Goal: Check status

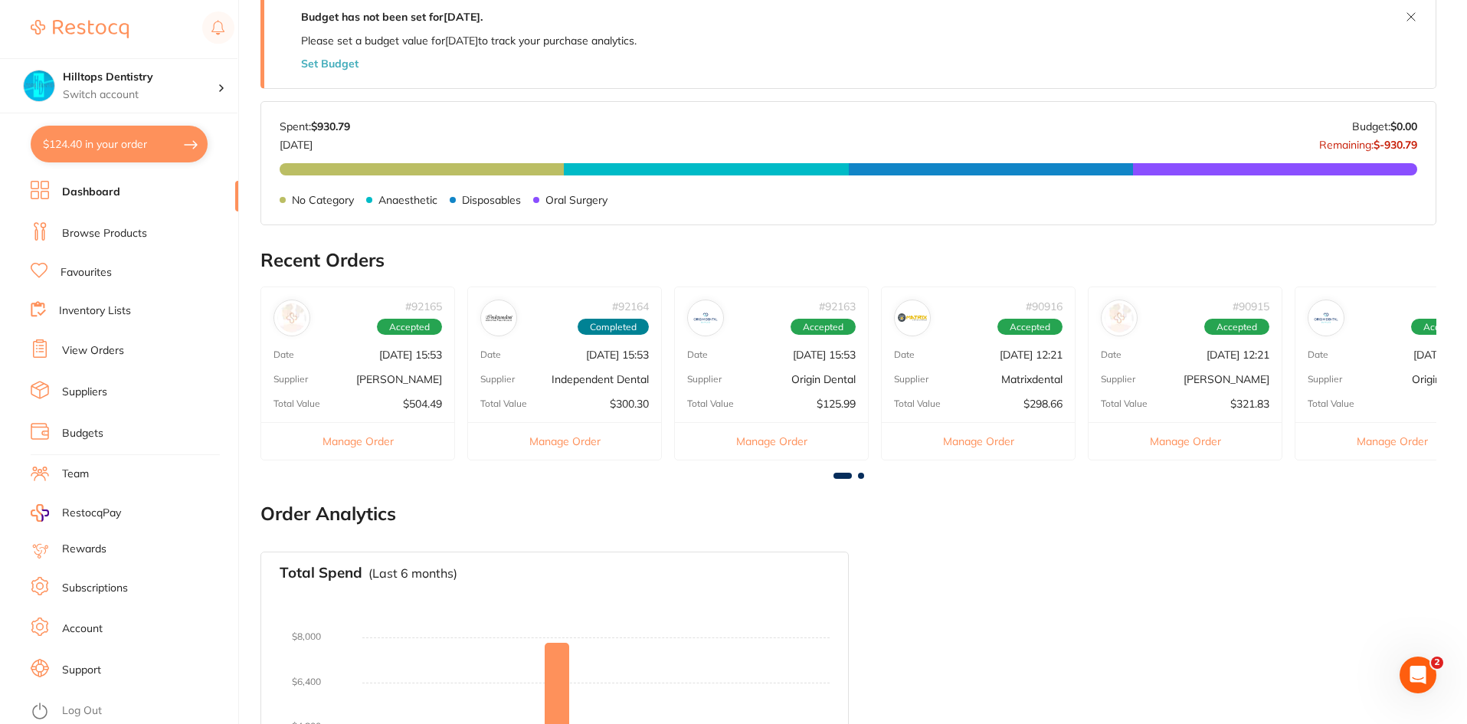
scroll to position [306, 0]
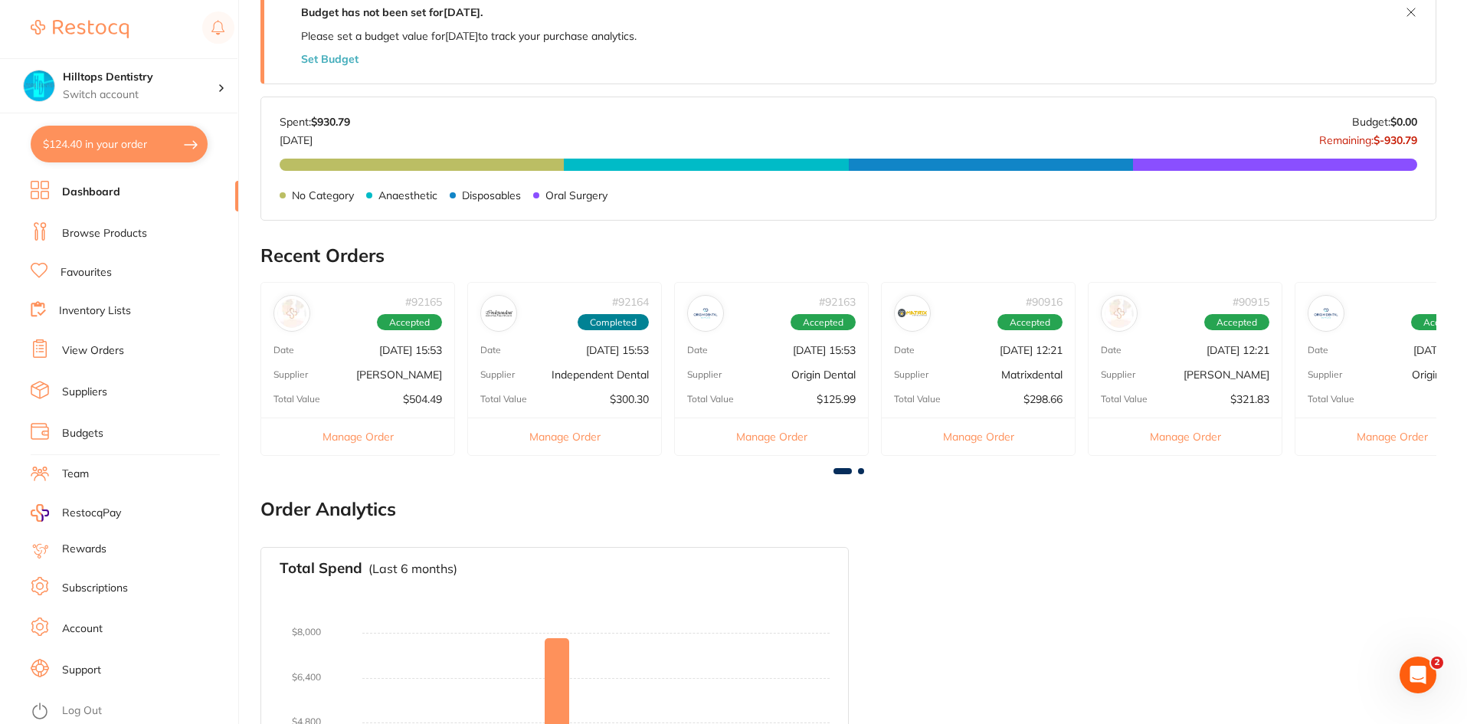
click at [362, 378] on p "[PERSON_NAME]" at bounding box center [399, 375] width 86 height 12
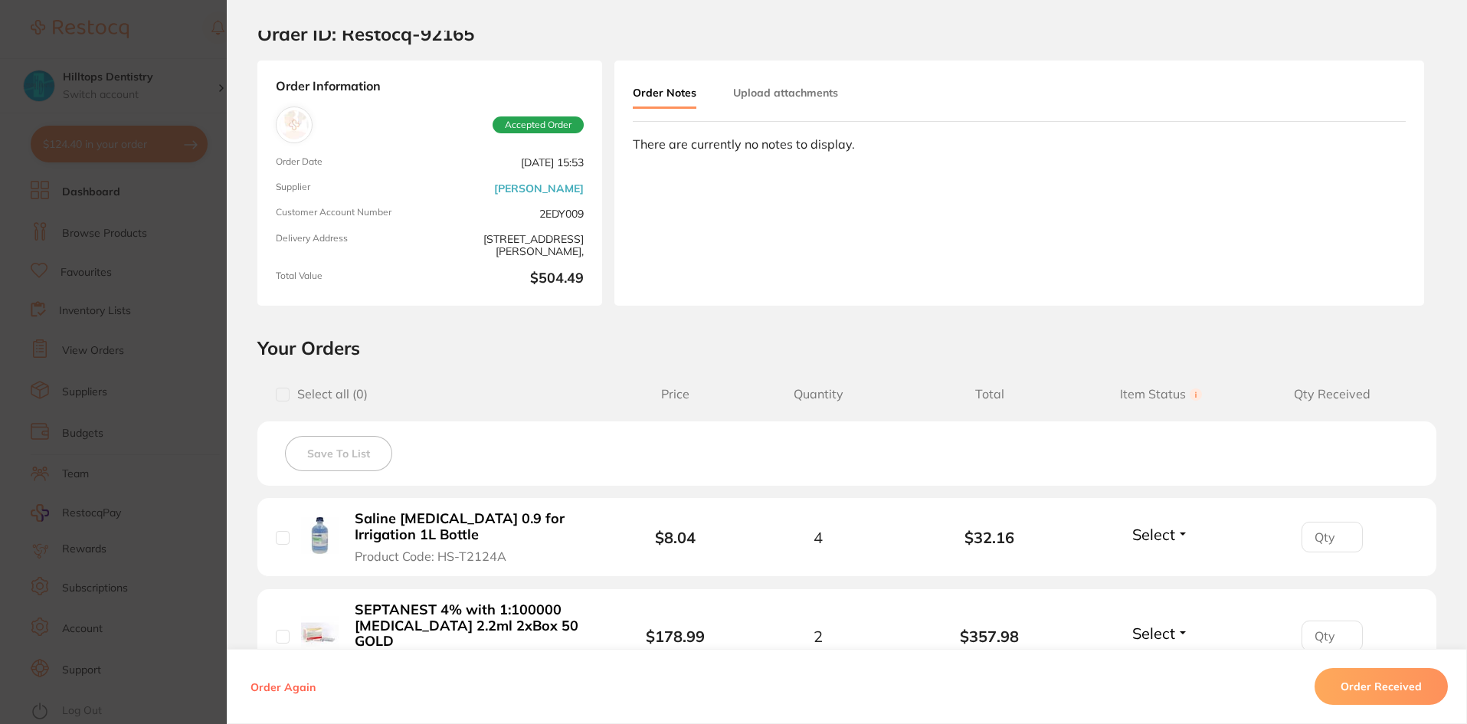
scroll to position [0, 0]
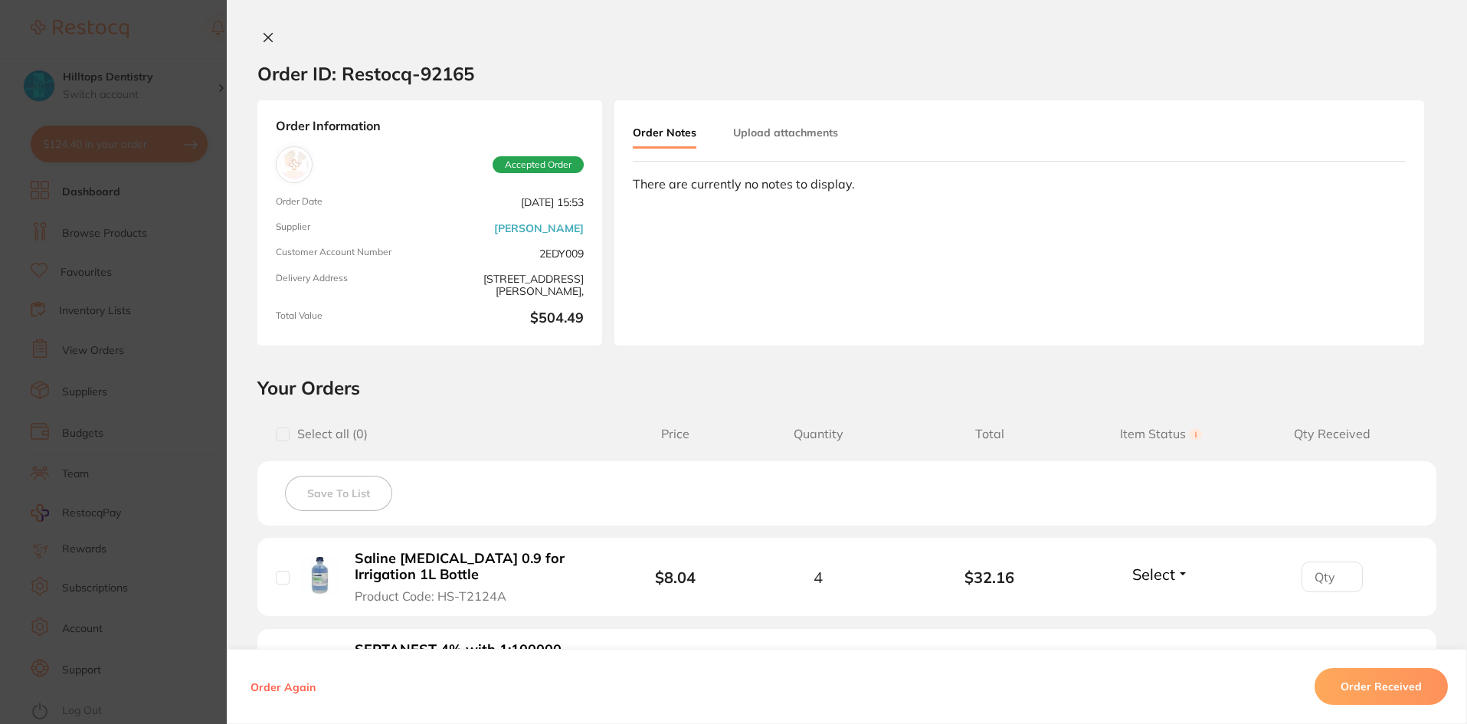
click at [175, 264] on section "Order ID: Restocq- 92165 Order Information Accepted Order Order Date [DATE] 15:…" at bounding box center [733, 362] width 1467 height 724
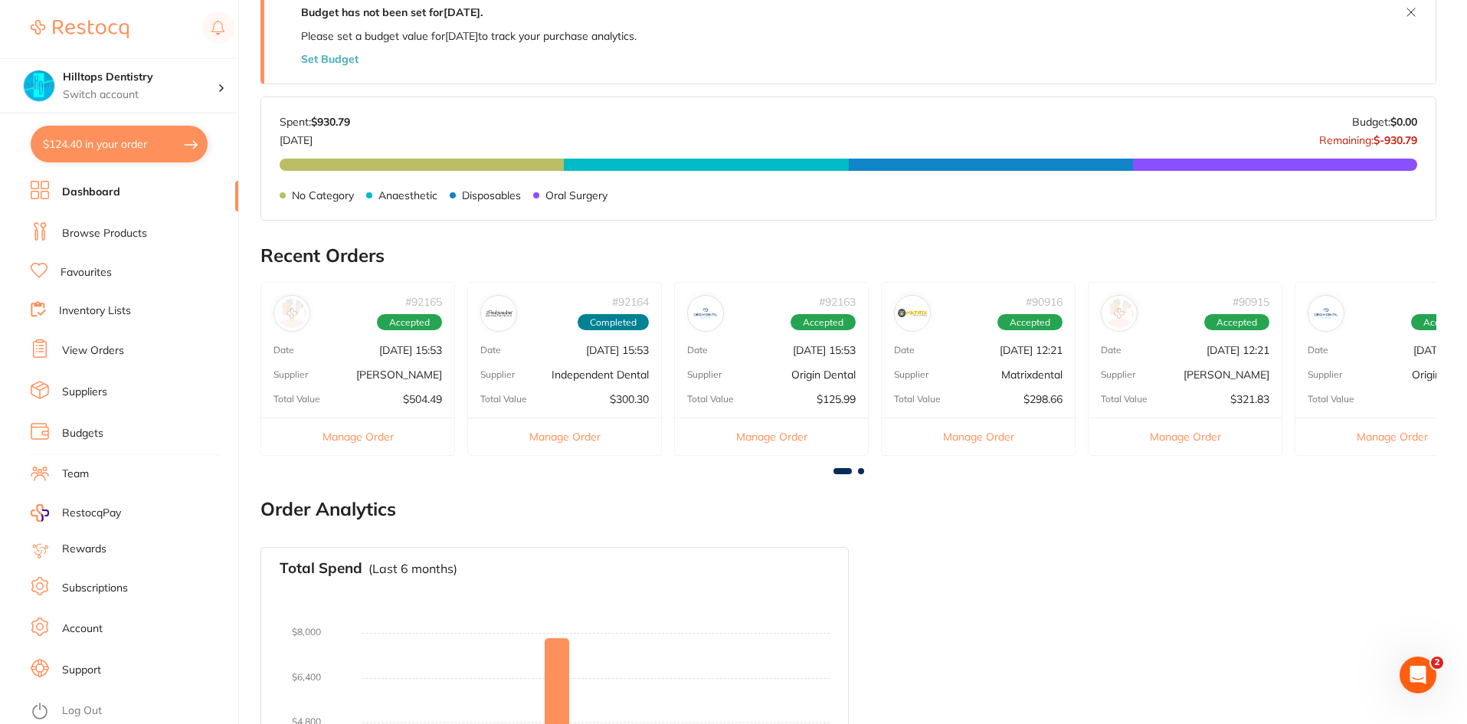
click at [342, 367] on div "# 92165 Accepted Date [DATE] 15:53 Supplier [PERSON_NAME] Total Value $504.49 M…" at bounding box center [358, 369] width 195 height 174
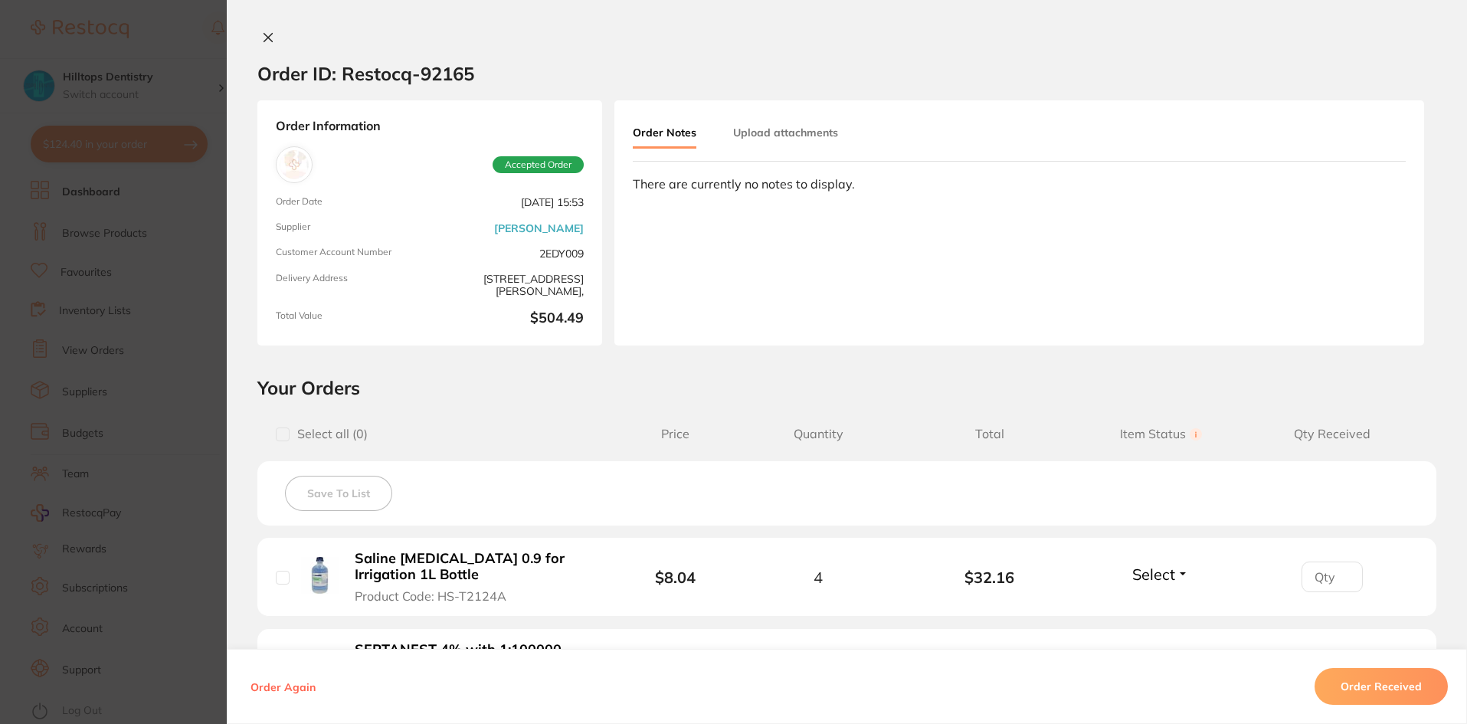
click at [212, 382] on section "Order ID: Restocq- 92165 Order Information Accepted Order Order Date [DATE] 15:…" at bounding box center [733, 362] width 1467 height 724
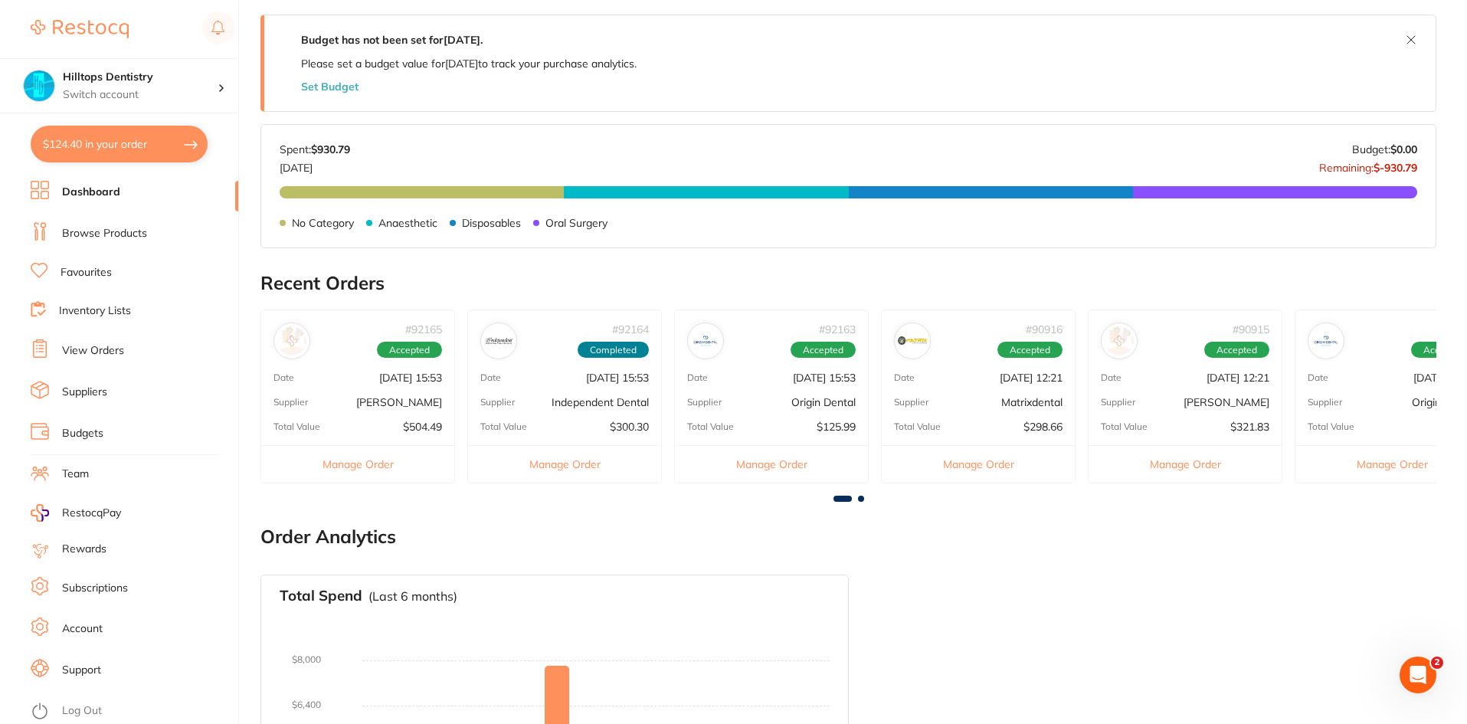
scroll to position [306, 0]
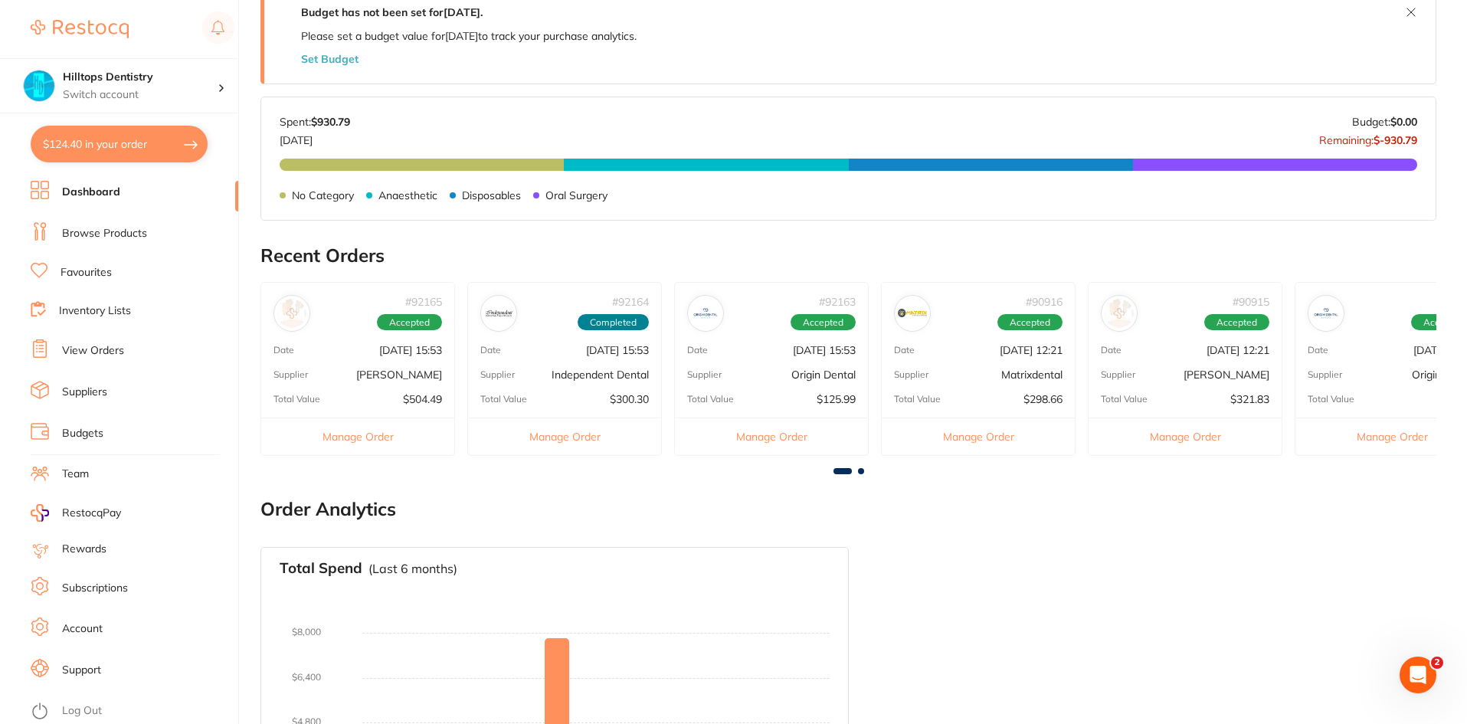
click at [525, 357] on div "# 92164 Completed Date [DATE] 15:53 Supplier Independent Dental Total Value $30…" at bounding box center [564, 369] width 195 height 174
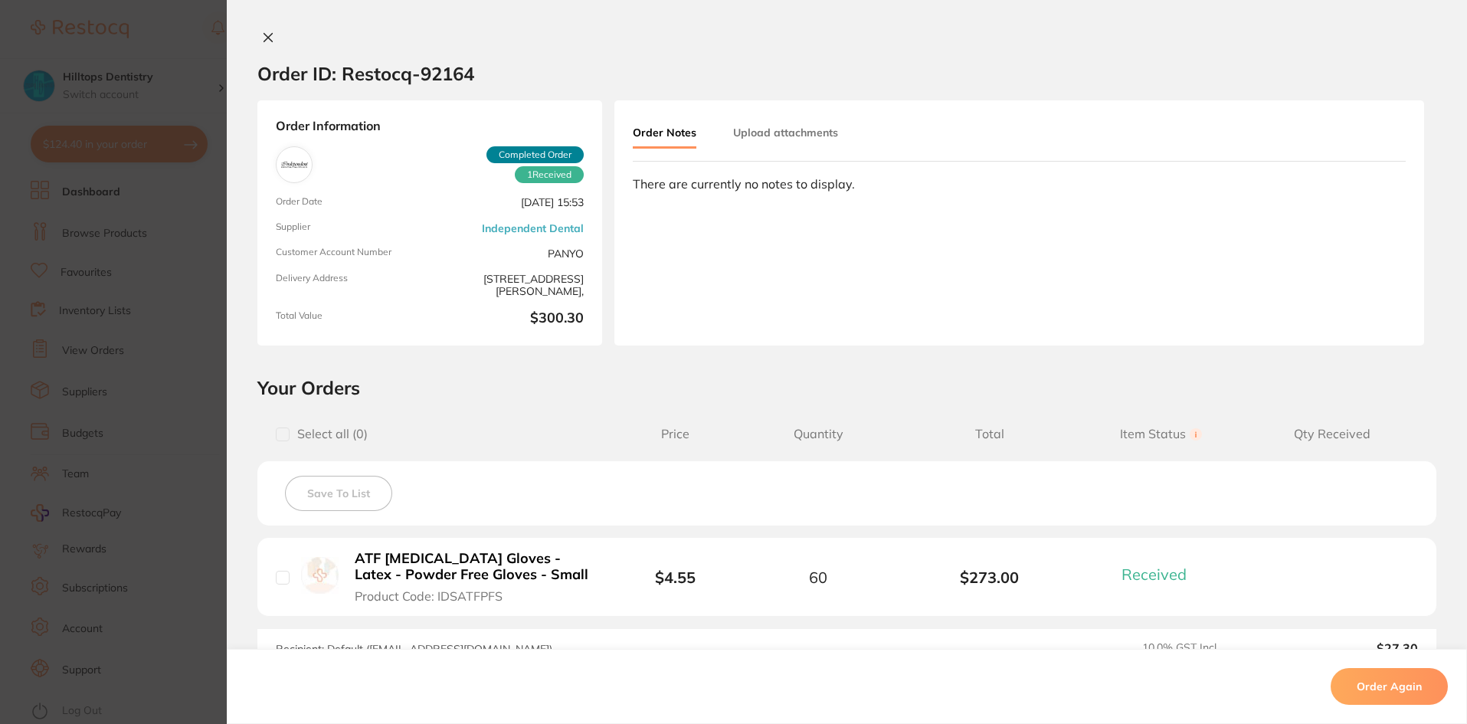
click at [185, 402] on section "Order ID: Restocq- 92164 Order Information 1 Received Completed Order Order Dat…" at bounding box center [733, 362] width 1467 height 724
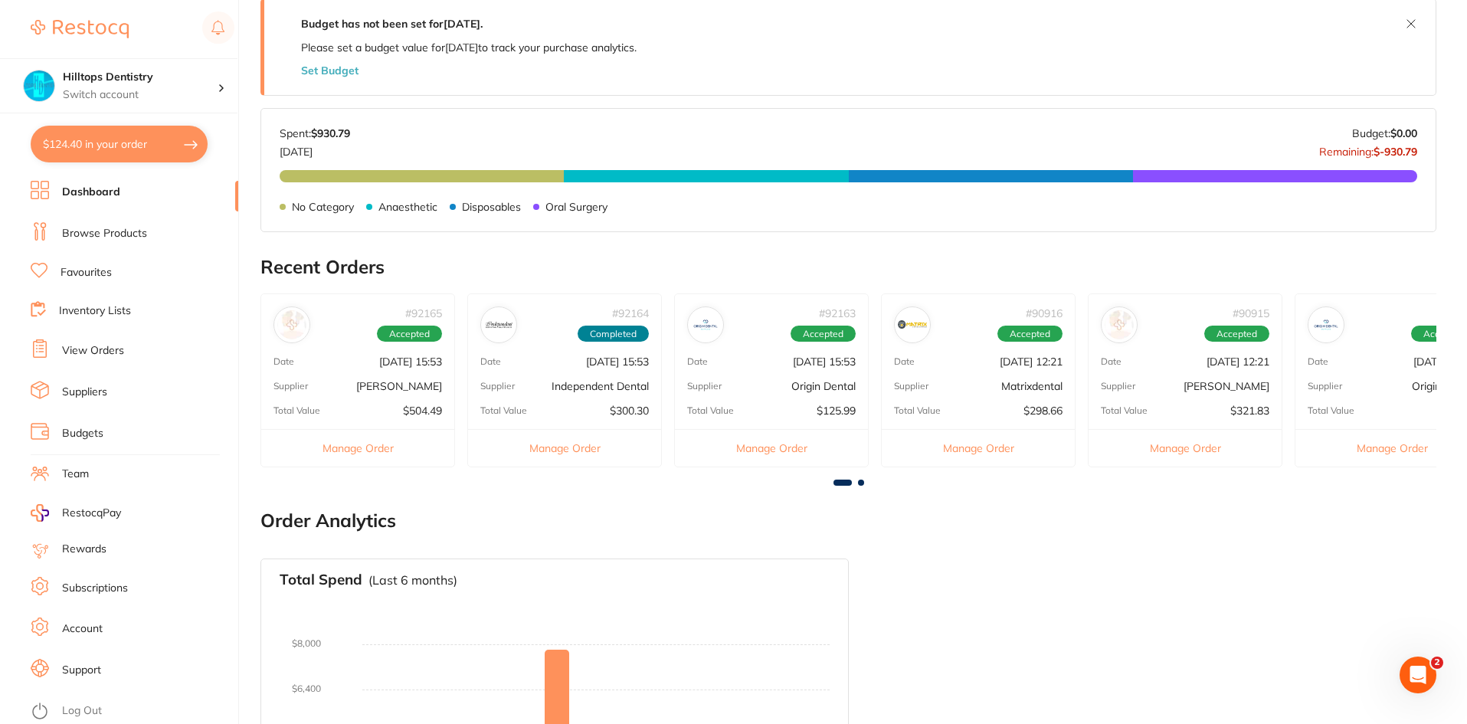
scroll to position [0, 0]
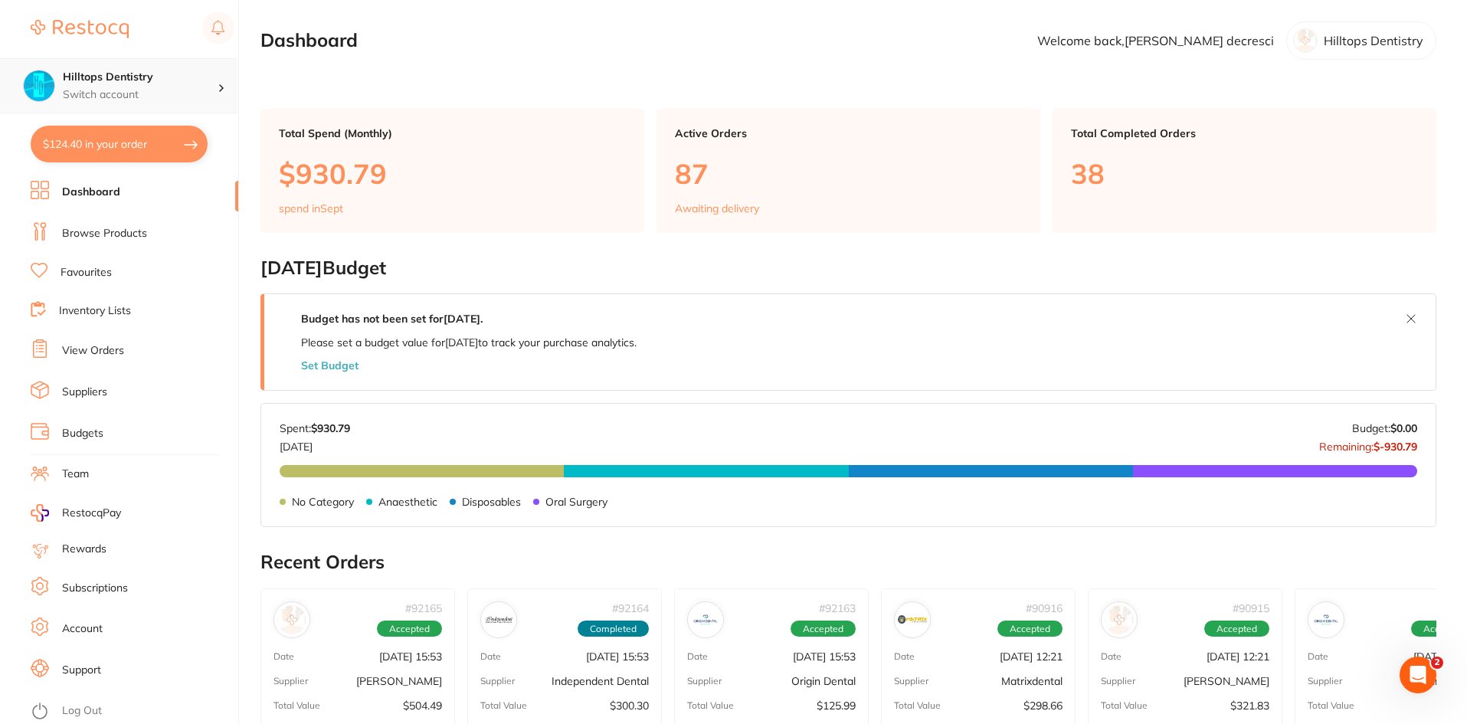
click at [151, 82] on h4 "Hilltops Dentistry" at bounding box center [140, 77] width 155 height 15
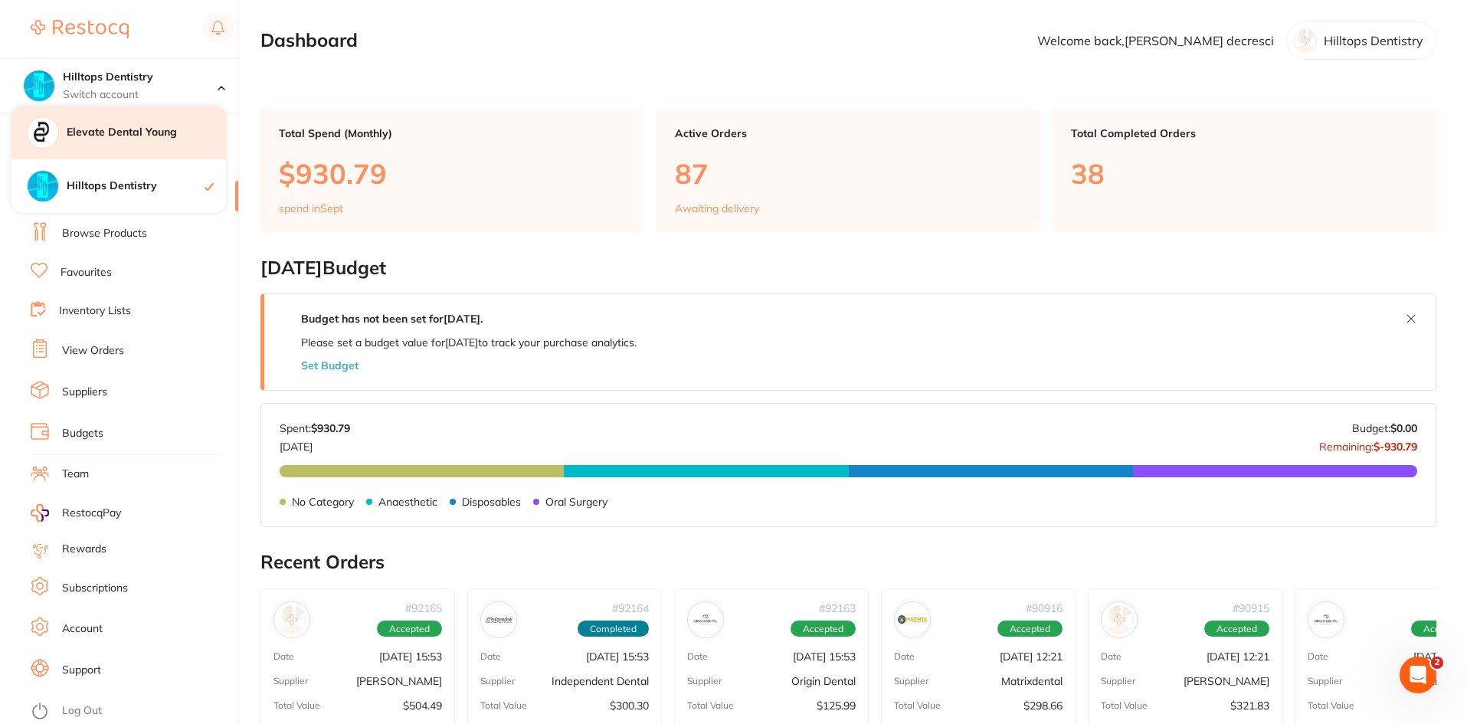
click at [137, 129] on h4 "Elevate Dental Young" at bounding box center [146, 132] width 159 height 15
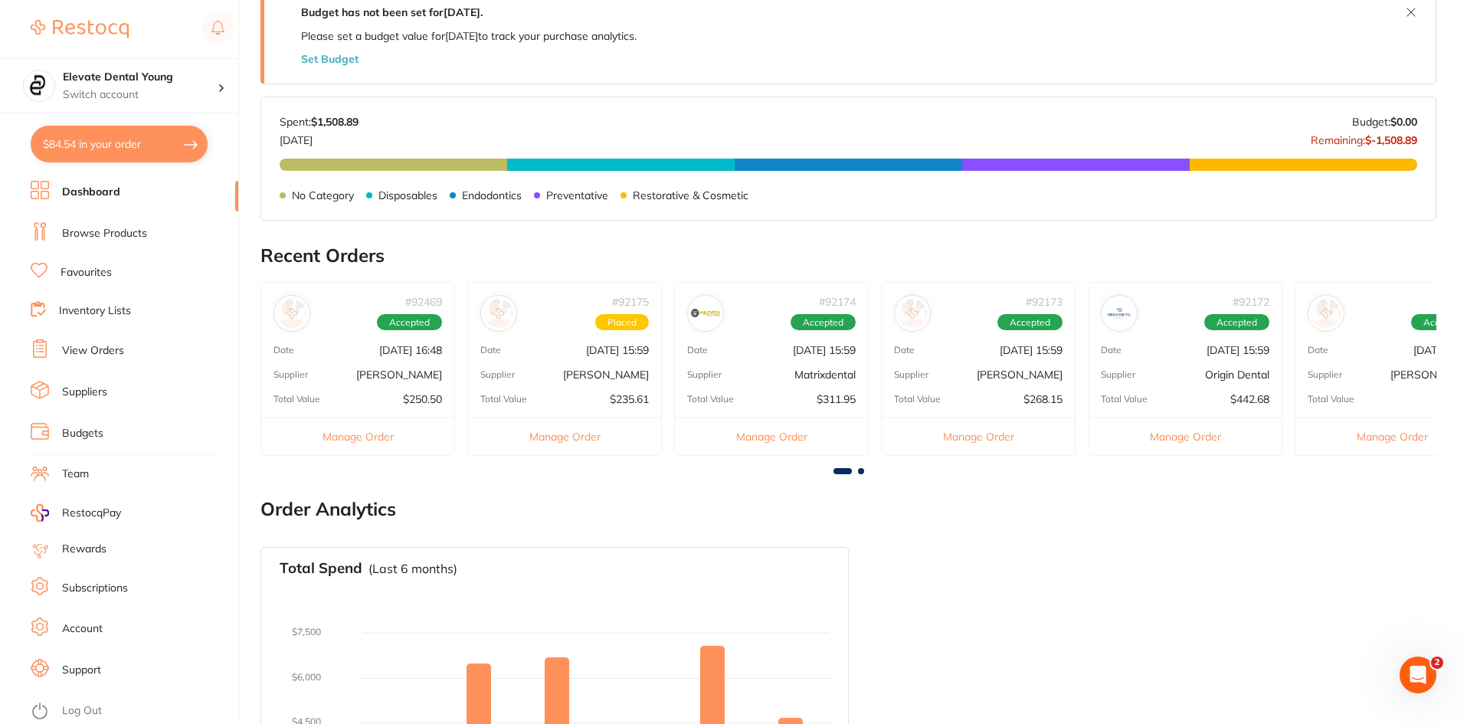
click at [571, 326] on div "# 92175 Placed" at bounding box center [564, 307] width 193 height 49
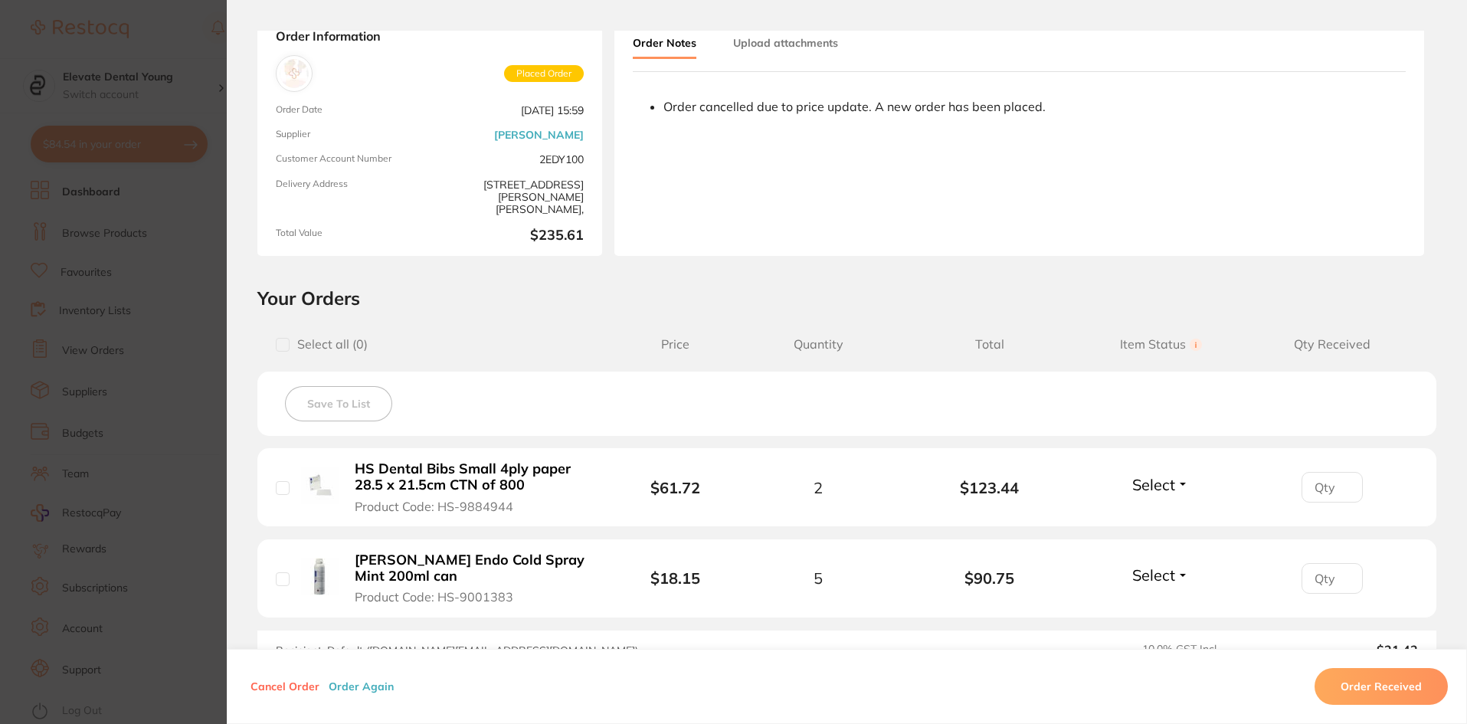
scroll to position [297, 0]
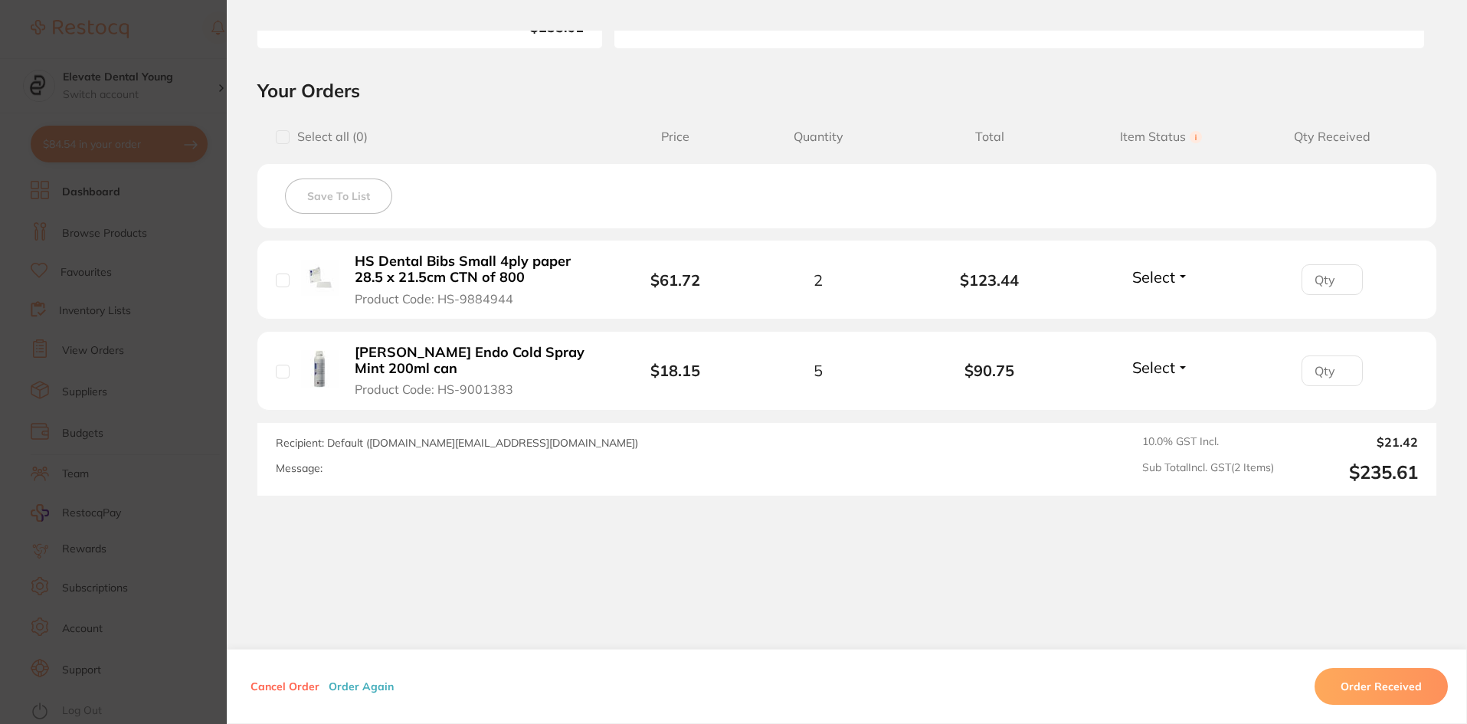
click at [194, 362] on section "Order ID: Restocq- 92175 Order Information Placed Order Order Date Sept 1 2025,…" at bounding box center [733, 362] width 1467 height 724
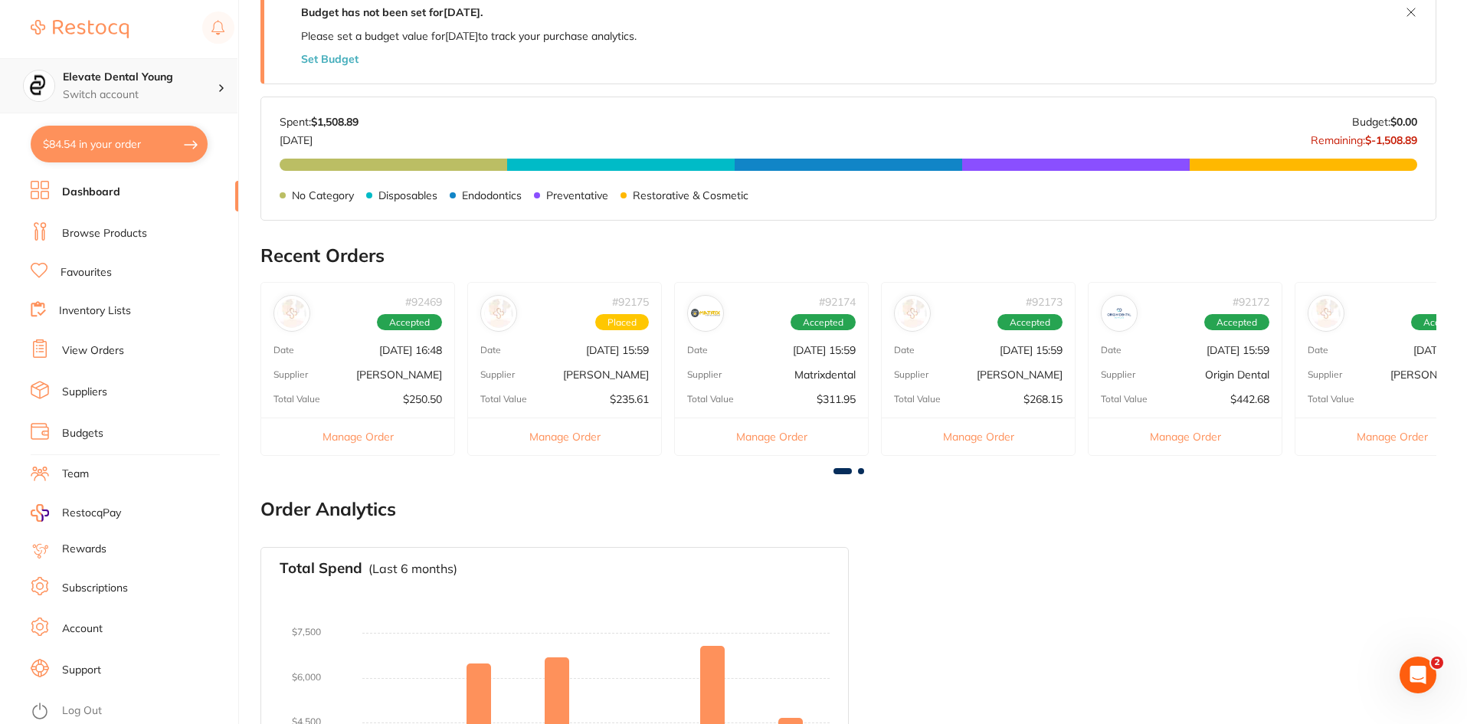
click at [144, 84] on h4 "Elevate Dental Young" at bounding box center [140, 77] width 155 height 15
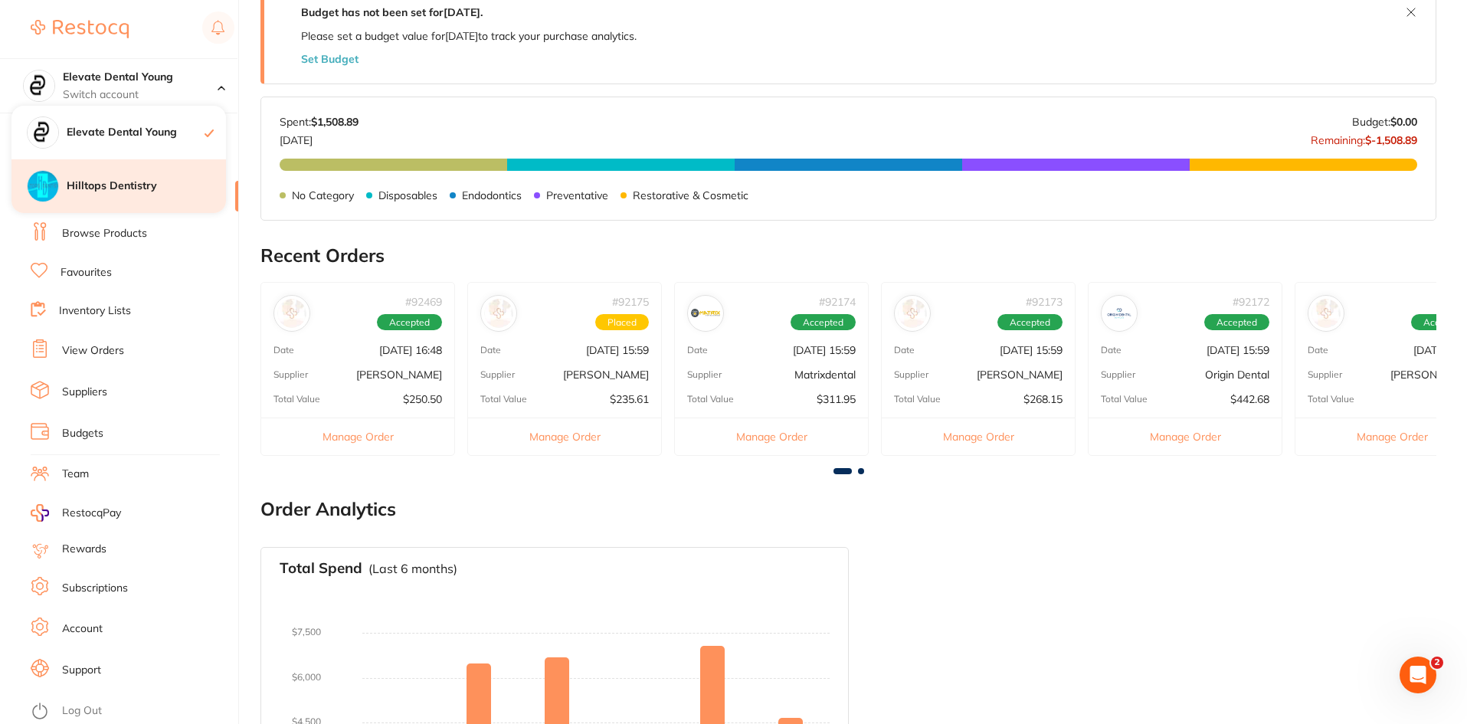
click at [129, 182] on h4 "Hilltops Dentistry" at bounding box center [146, 186] width 159 height 15
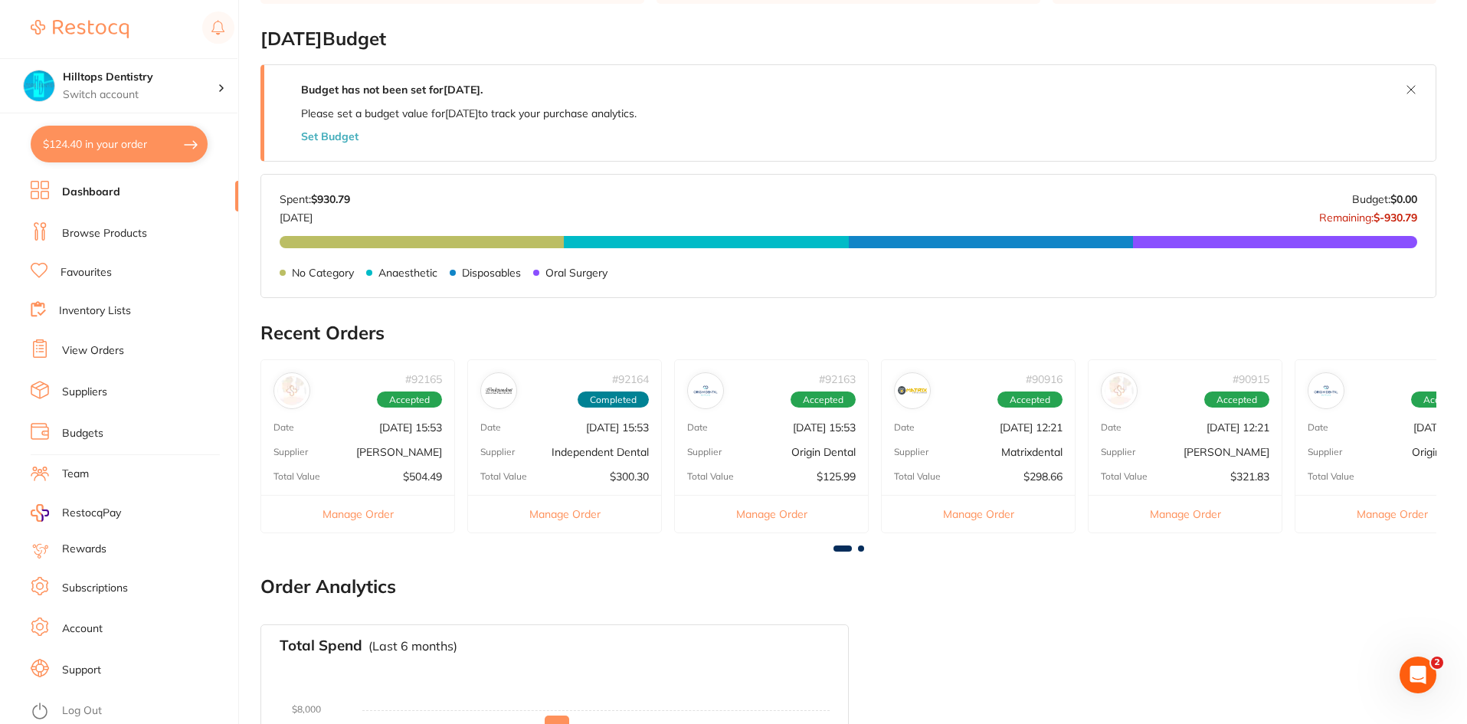
scroll to position [230, 0]
click at [318, 417] on div "# 92165 Accepted Date [DATE] 15:53 Supplier [PERSON_NAME] Total Value $504.49 M…" at bounding box center [358, 446] width 195 height 174
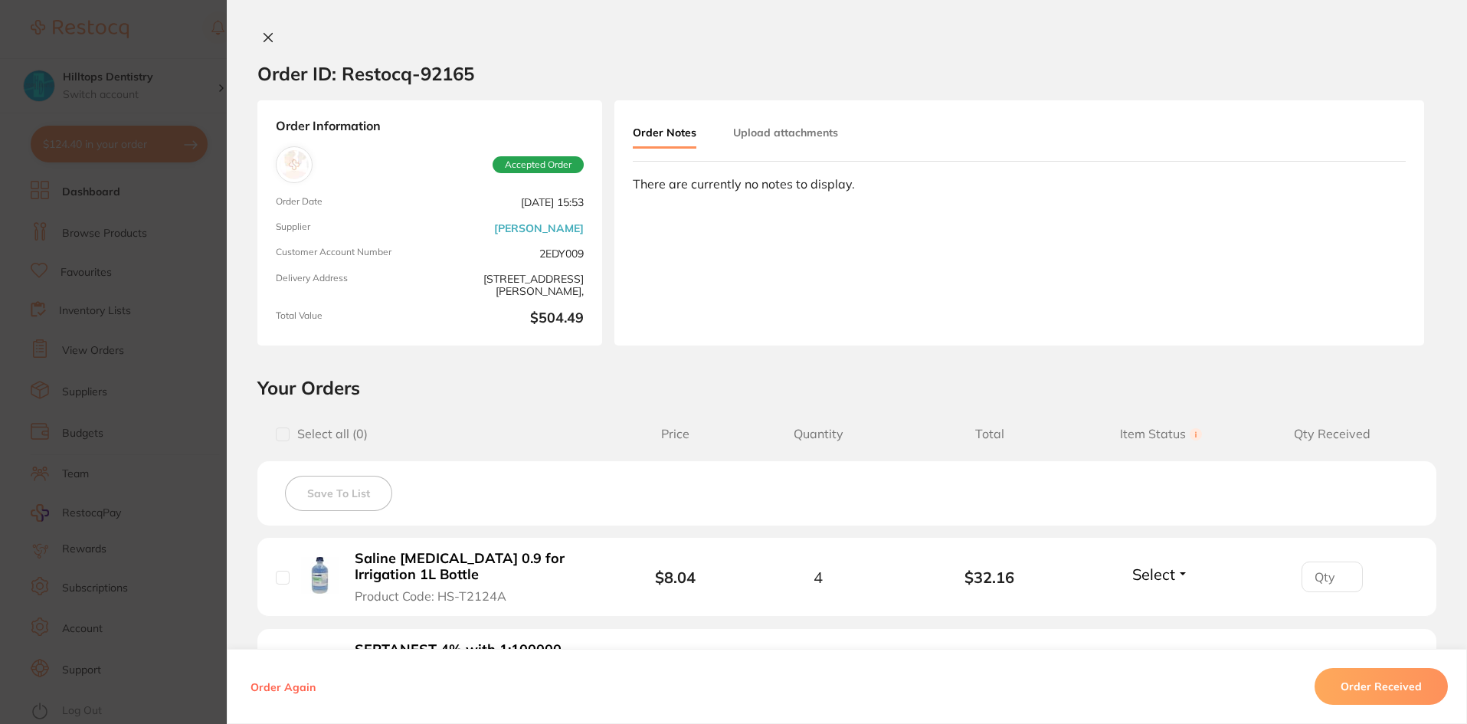
scroll to position [0, 0]
drag, startPoint x: 536, startPoint y: 255, endPoint x: 590, endPoint y: 258, distance: 53.7
click at [584, 257] on div "Order Information Accepted Order Order Date Sept 1 2025, 15:53 Supplier Henry S…" at bounding box center [429, 222] width 345 height 245
click at [618, 263] on div "Order Notes Upload attachments There are currently no notes to display." at bounding box center [1019, 222] width 810 height 245
